Goal: Find specific page/section: Find specific page/section

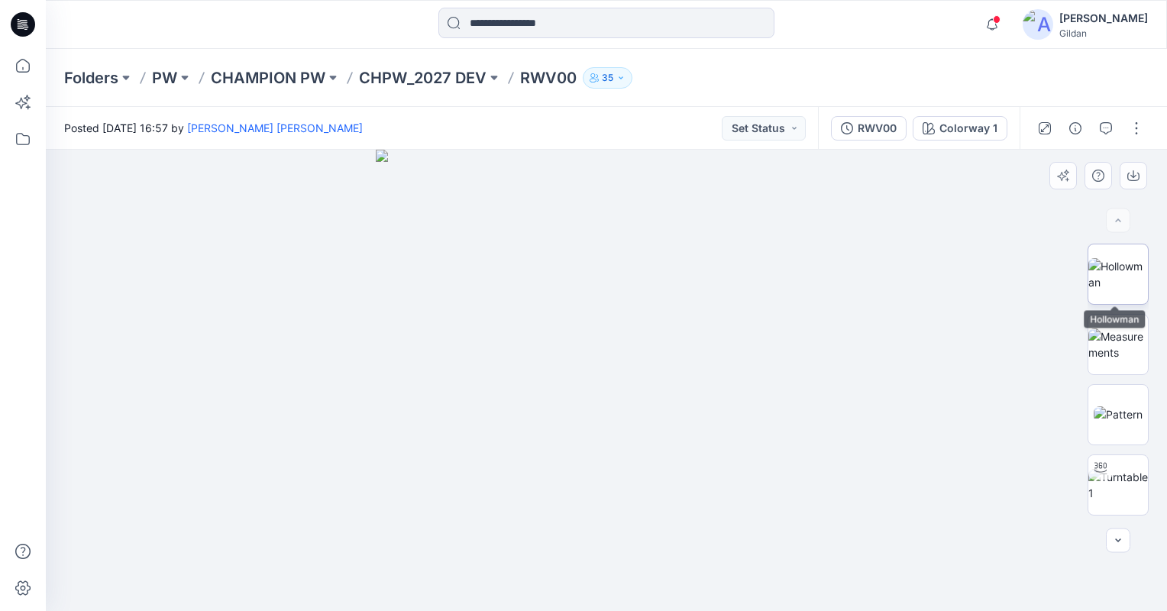
click at [1124, 279] on img at bounding box center [1118, 274] width 60 height 32
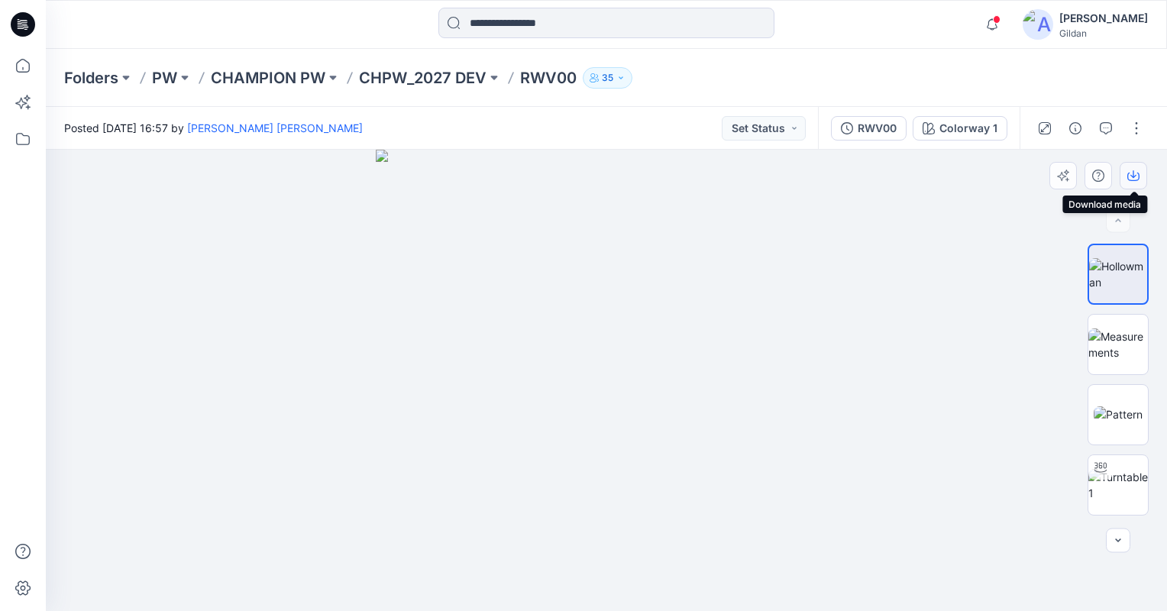
click at [1133, 177] on icon "button" at bounding box center [1133, 174] width 6 height 8
click at [35, 136] on icon at bounding box center [23, 139] width 34 height 34
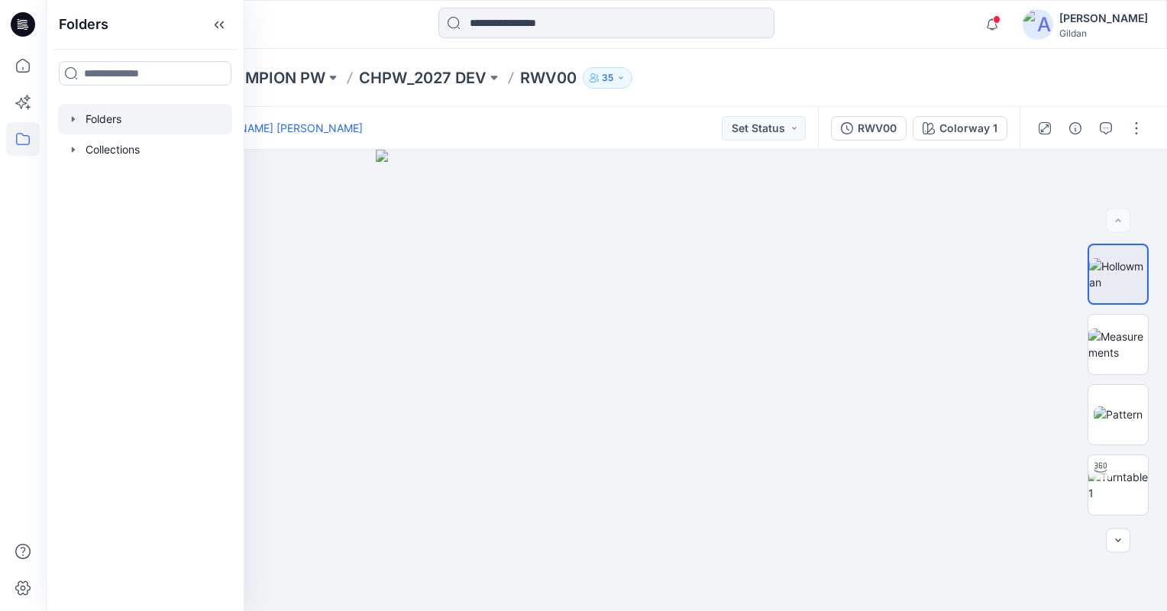
click at [98, 119] on div at bounding box center [145, 119] width 174 height 31
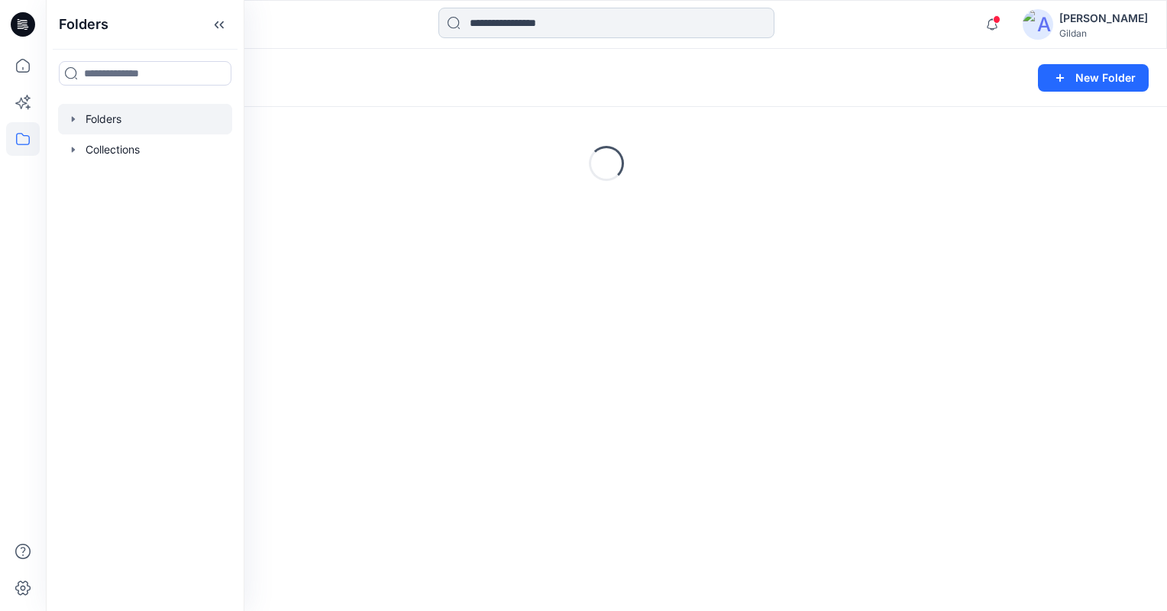
click at [556, 25] on input at bounding box center [606, 23] width 336 height 31
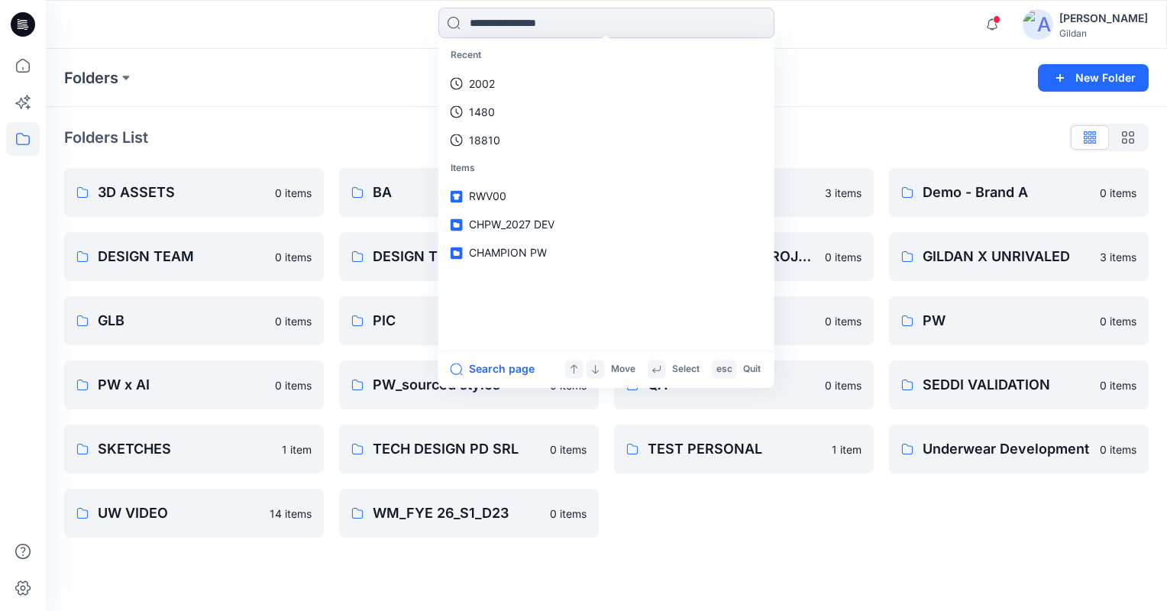
click at [559, 26] on input at bounding box center [606, 23] width 336 height 31
paste input "*******"
type input "*******"
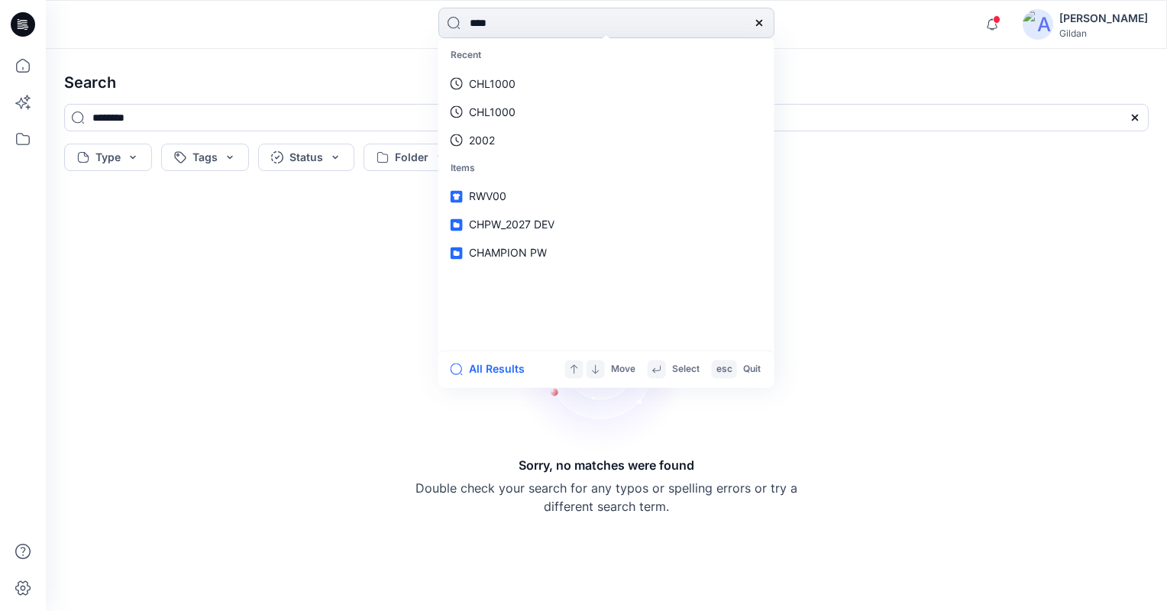
type input "*****"
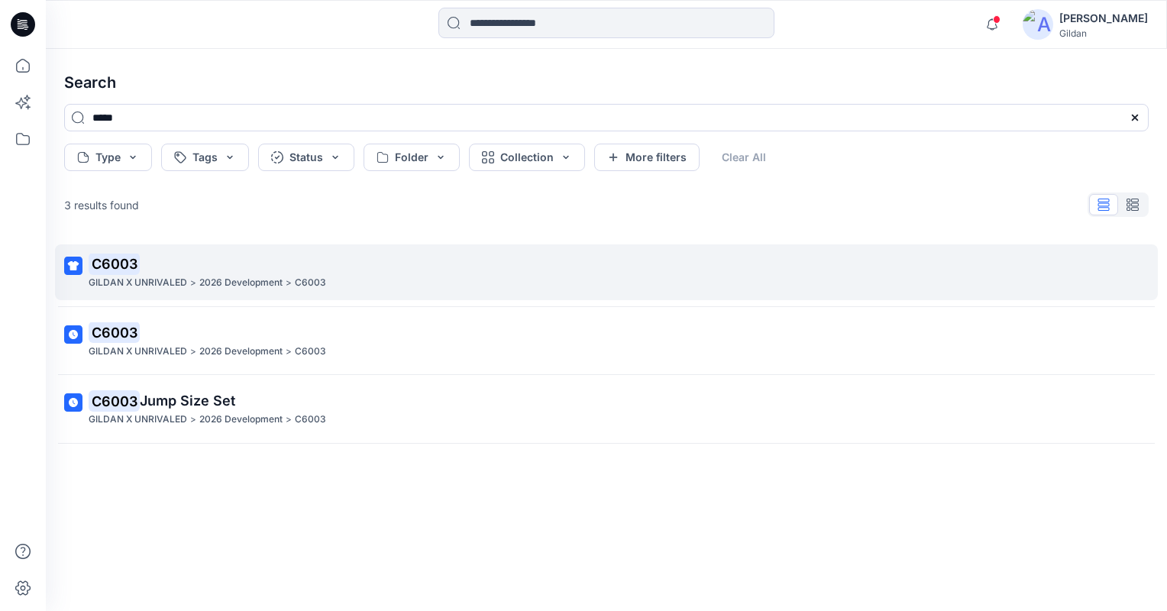
click at [119, 263] on mark "C6003" at bounding box center [114, 263] width 51 height 21
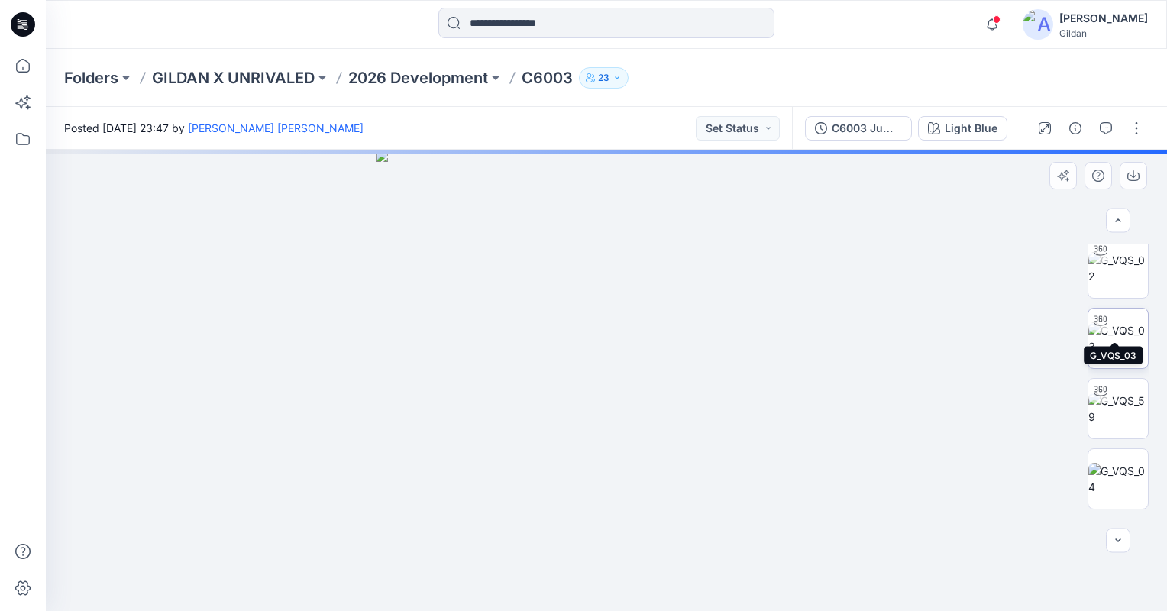
scroll to position [153, 0]
click at [1115, 409] on img at bounding box center [1118, 402] width 60 height 32
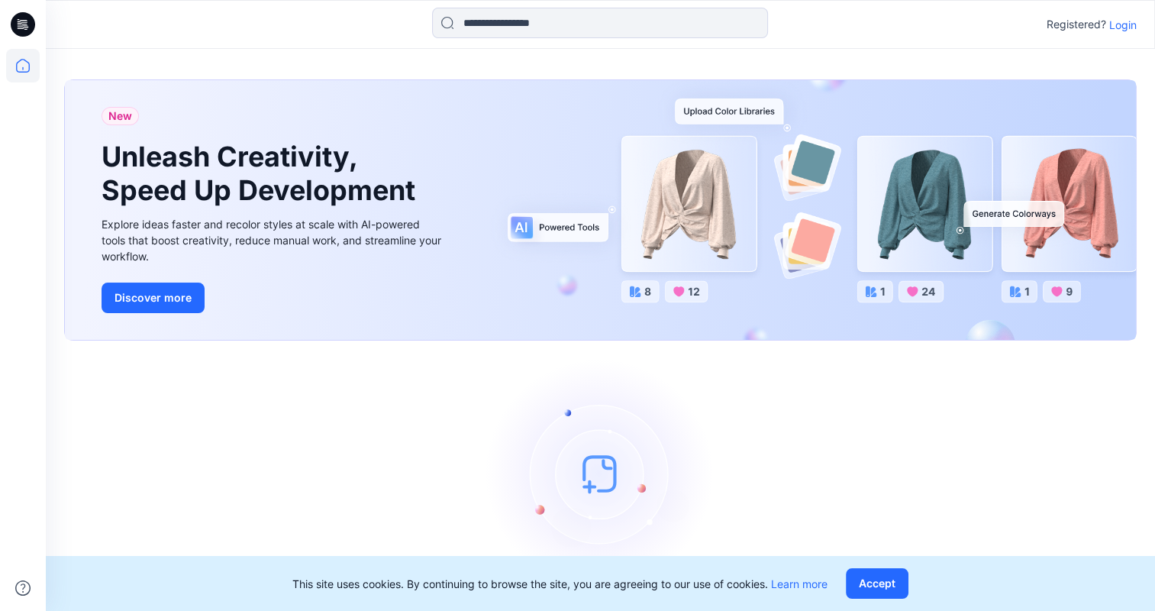
click at [1115, 27] on p "Login" at bounding box center [1122, 25] width 27 height 16
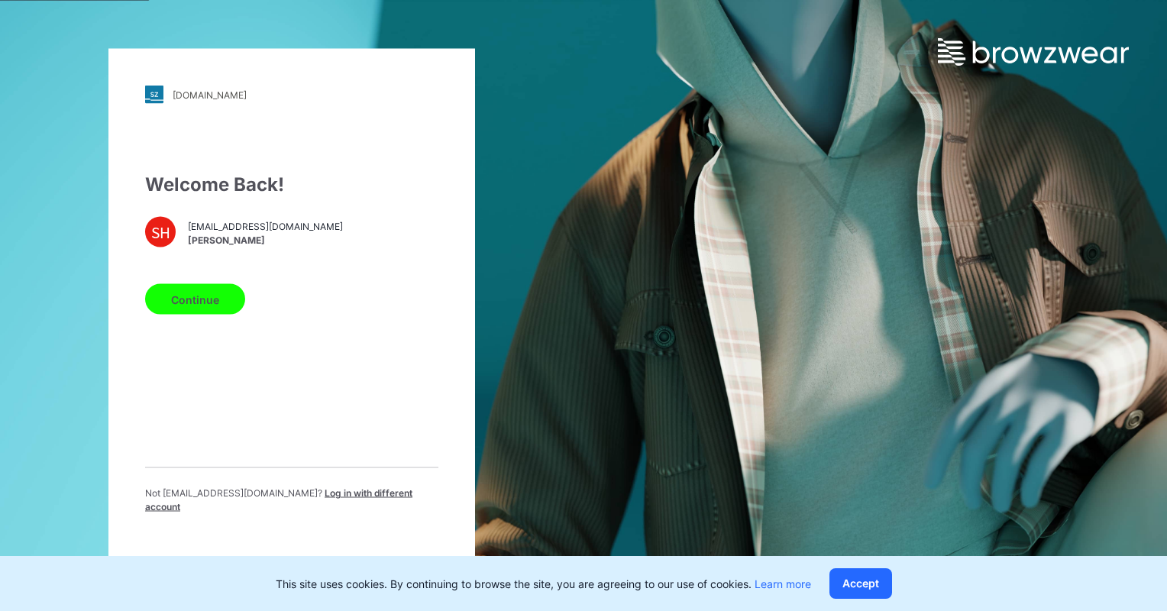
click at [180, 293] on button "Continue" at bounding box center [195, 299] width 100 height 31
click at [193, 305] on button "Continue" at bounding box center [195, 299] width 100 height 31
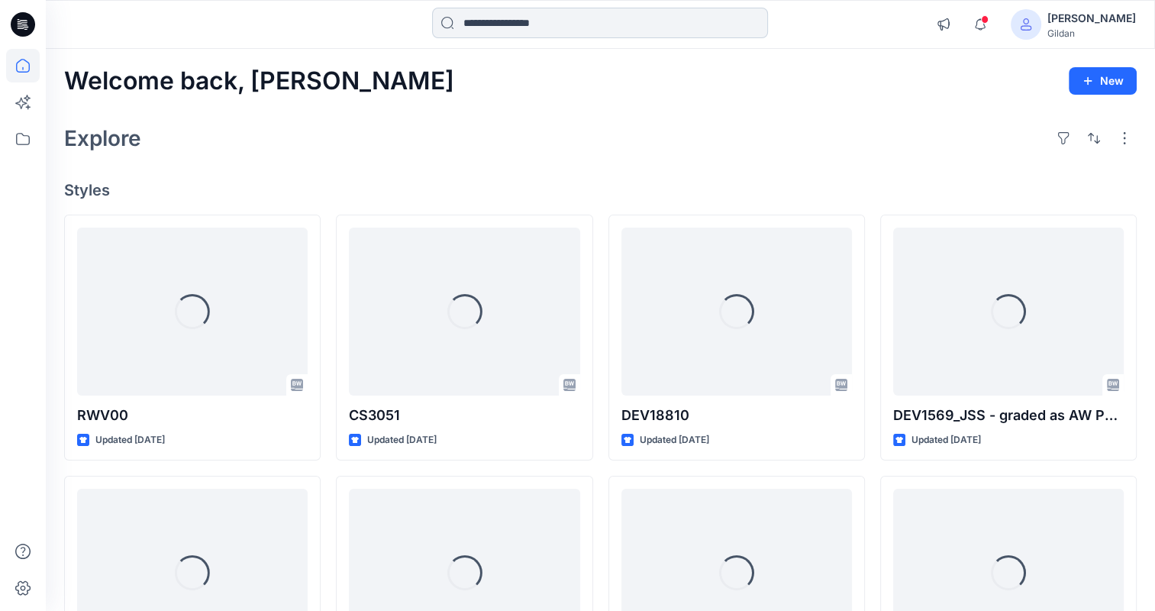
click at [497, 29] on input at bounding box center [600, 23] width 336 height 31
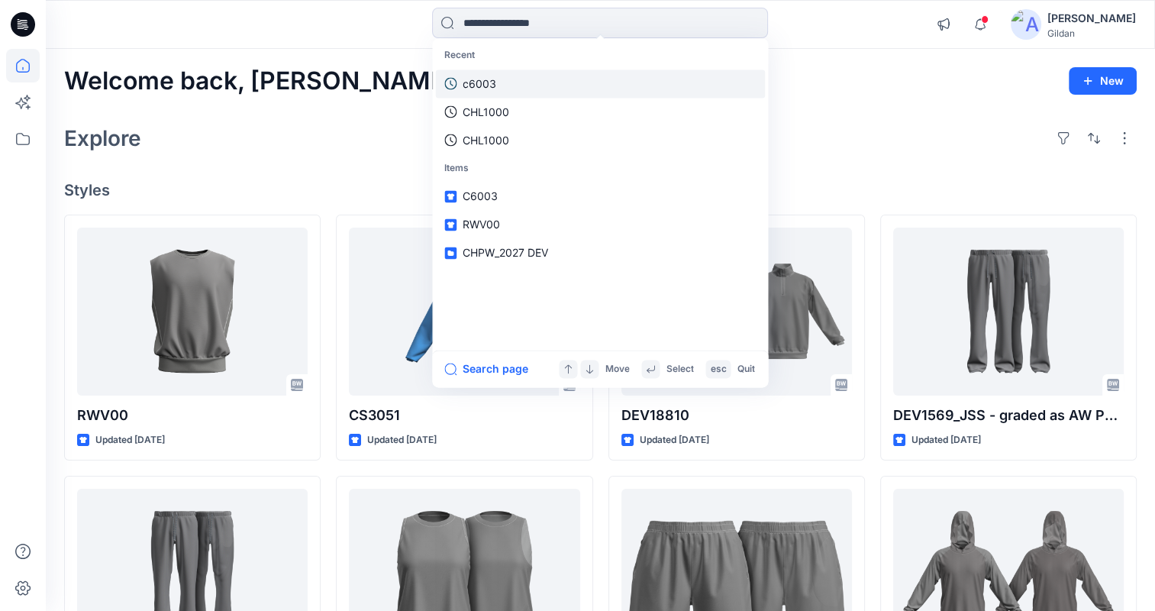
click at [495, 89] on p "c6003" at bounding box center [480, 84] width 34 height 16
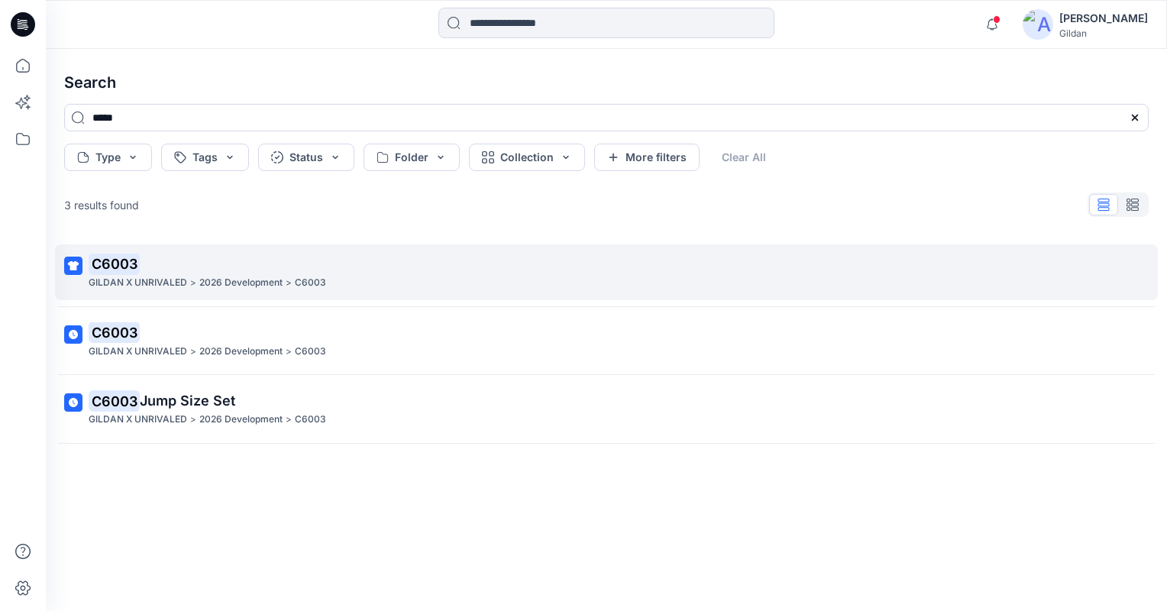
click at [163, 285] on p "GILDAN X UNRIVALED" at bounding box center [138, 283] width 98 height 16
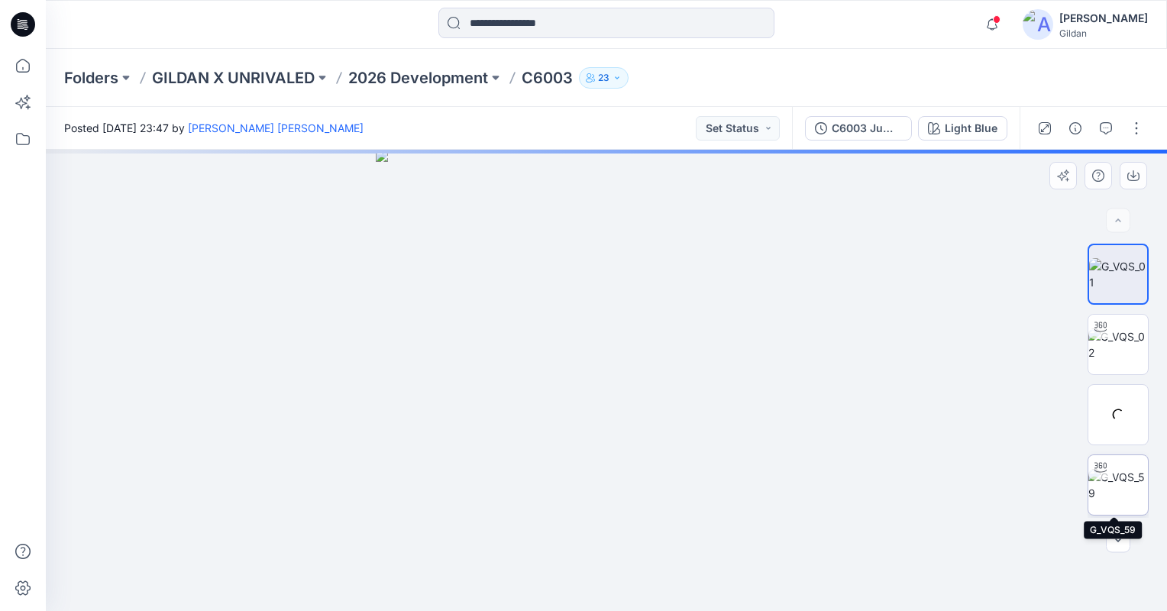
click at [1125, 488] on img at bounding box center [1118, 485] width 60 height 32
